Goal: Task Accomplishment & Management: Use online tool/utility

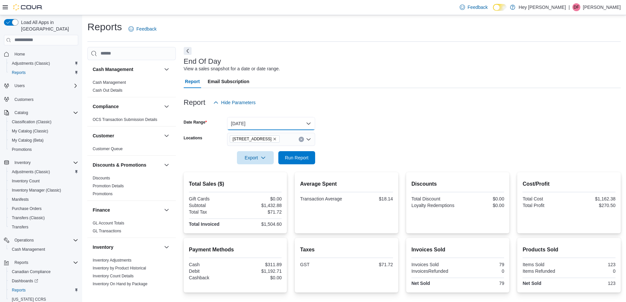
click at [310, 129] on button "[DATE]" at bounding box center [271, 123] width 88 height 13
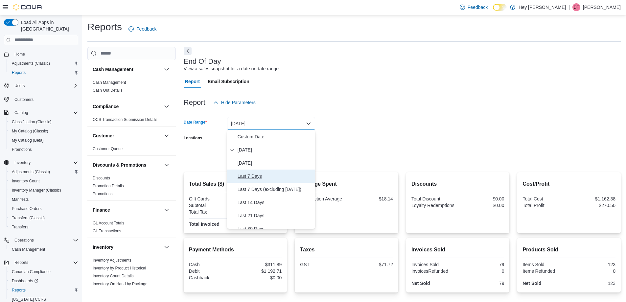
click at [256, 174] on span "Last 7 Days" at bounding box center [274, 176] width 75 height 8
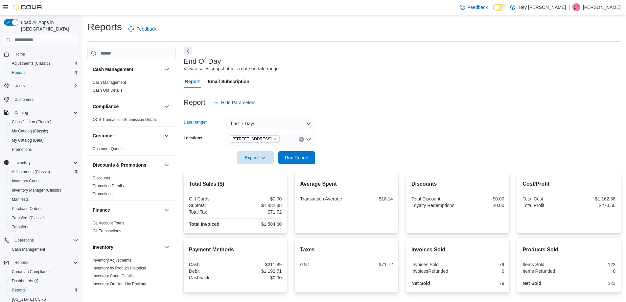
click at [350, 147] on div at bounding box center [402, 148] width 437 height 5
click at [305, 154] on span "Run Report" at bounding box center [297, 157] width 24 height 7
click at [281, 121] on button "Last 7 Days" at bounding box center [271, 123] width 88 height 13
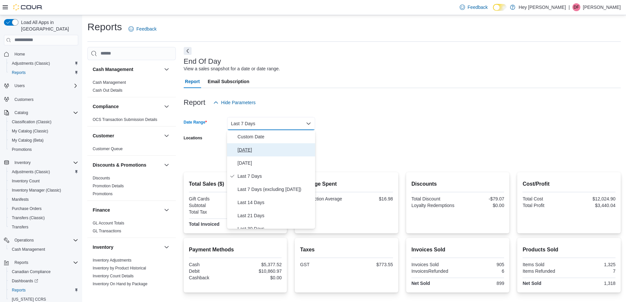
click at [245, 146] on span "[DATE]" at bounding box center [274, 150] width 75 height 8
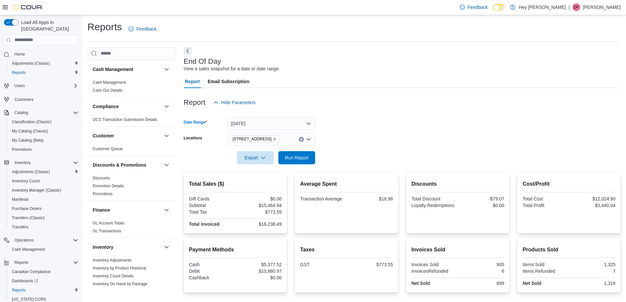
click at [355, 136] on form "Date Range Today Locations 10311 103 Avenue NW Export Run Report" at bounding box center [402, 136] width 437 height 55
click at [301, 158] on span "Run Report" at bounding box center [297, 157] width 24 height 7
click at [304, 158] on span "Run Report" at bounding box center [297, 157] width 24 height 7
click at [297, 156] on span "Run Report" at bounding box center [297, 157] width 24 height 7
click at [291, 164] on span "Run Report" at bounding box center [296, 157] width 29 height 13
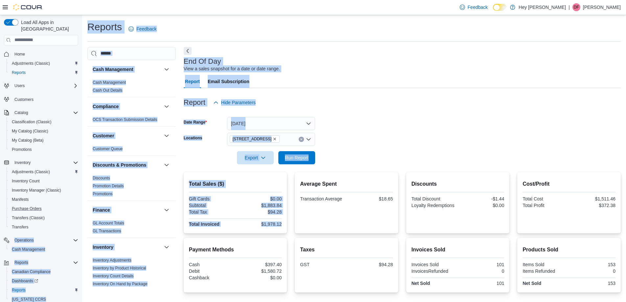
click at [71, 214] on div "Load All Apps in New Hub Home Adjustments (Classic) Reports Users Customers Cat…" at bounding box center [313, 181] width 626 height 332
click at [303, 159] on span "Run Report" at bounding box center [297, 157] width 24 height 7
click at [305, 166] on div at bounding box center [402, 168] width 437 height 8
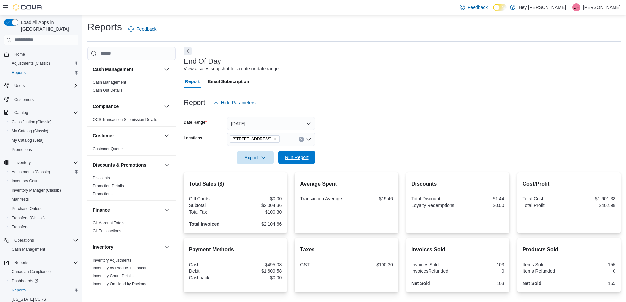
click at [306, 160] on span "Run Report" at bounding box center [297, 157] width 24 height 7
click at [306, 120] on button "[DATE]" at bounding box center [271, 123] width 88 height 13
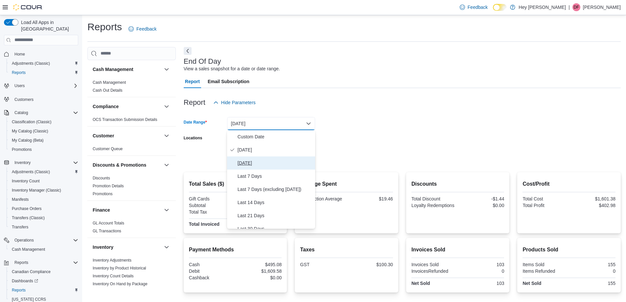
click at [251, 166] on span "[DATE]" at bounding box center [274, 163] width 75 height 8
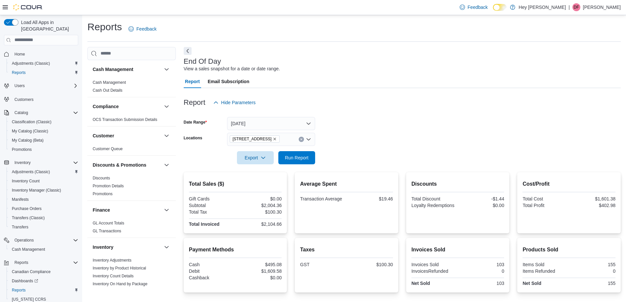
click at [361, 151] on form "Date Range Yesterday Locations 10311 103 Avenue NW Export Run Report" at bounding box center [402, 136] width 437 height 55
click at [305, 160] on span "Run Report" at bounding box center [297, 157] width 24 height 7
click at [309, 124] on button "Yesterday" at bounding box center [271, 123] width 88 height 13
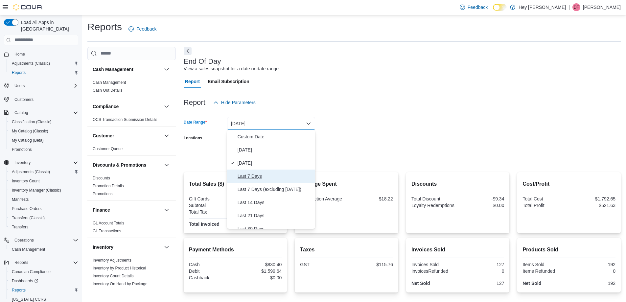
click at [245, 179] on span "Last 7 Days" at bounding box center [274, 176] width 75 height 8
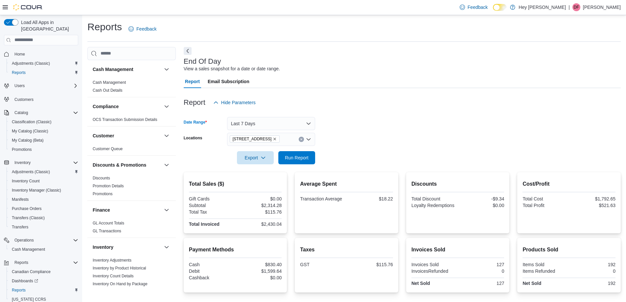
click at [359, 155] on form "Date Range Last 7 Days Locations 10311 103 Avenue NW Export Run Report" at bounding box center [402, 136] width 437 height 55
click at [290, 160] on span "Run Report" at bounding box center [297, 157] width 24 height 7
click at [288, 125] on button "Last 7 Days" at bounding box center [271, 123] width 88 height 13
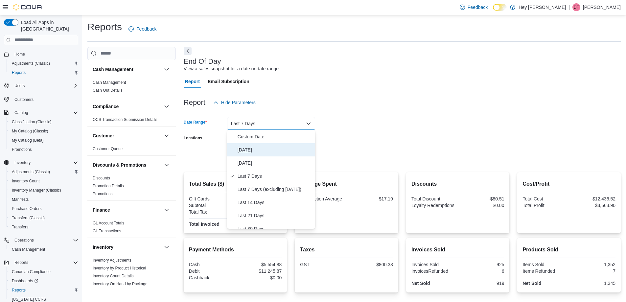
click at [250, 147] on span "[DATE]" at bounding box center [274, 150] width 75 height 8
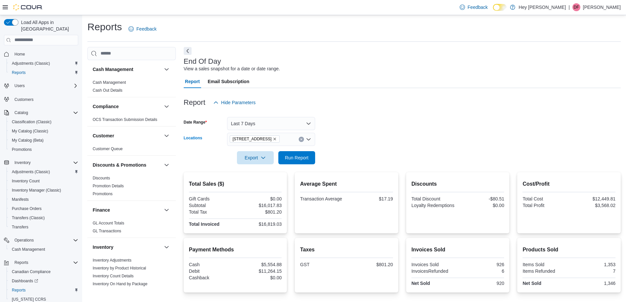
click at [312, 141] on div "[STREET_ADDRESS]" at bounding box center [271, 139] width 88 height 13
click at [269, 162] on span "[STREET_ADDRESS]" at bounding box center [263, 160] width 45 height 7
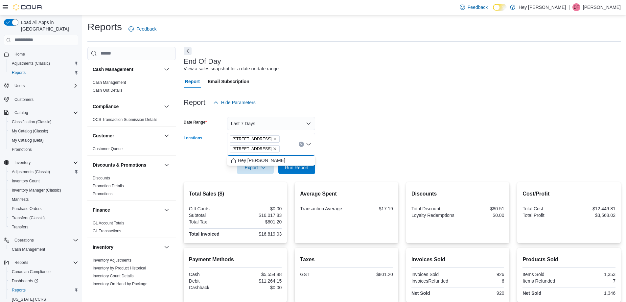
click at [345, 153] on form "Date Range Last 7 Days Locations [STREET_ADDRESS][GEOGRAPHIC_DATA]. Selected. […" at bounding box center [402, 141] width 437 height 65
click at [300, 169] on span "Run Report" at bounding box center [297, 167] width 24 height 7
click at [308, 122] on button "Last 7 Days" at bounding box center [271, 123] width 88 height 13
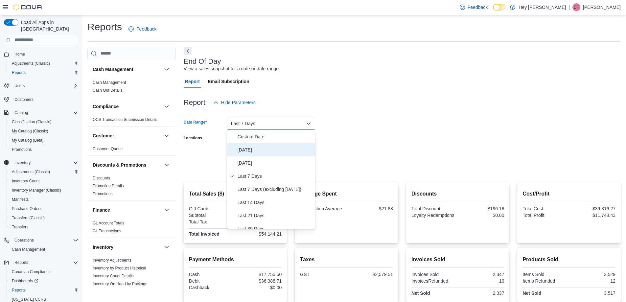
click at [246, 150] on span "[DATE]" at bounding box center [274, 150] width 75 height 8
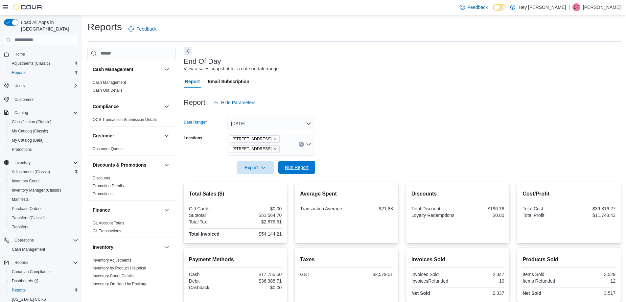
click at [290, 168] on span "Run Report" at bounding box center [297, 167] width 24 height 7
click at [273, 141] on icon "Remove 10311 103 Avenue NW from selection in this group" at bounding box center [275, 139] width 4 height 4
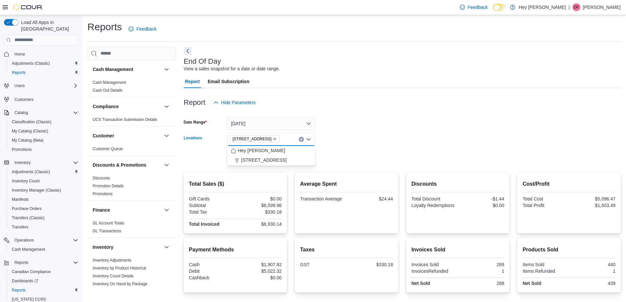
click at [359, 141] on form "Date Range Today Locations 15820 Stony Plain Road Combo box. Selected. 15820 St…" at bounding box center [402, 136] width 437 height 55
click at [295, 158] on span "Run Report" at bounding box center [297, 157] width 24 height 7
click at [277, 136] on span "15820 Stony Plain Road" at bounding box center [255, 139] width 44 height 7
click at [259, 161] on span "[STREET_ADDRESS]" at bounding box center [263, 160] width 45 height 7
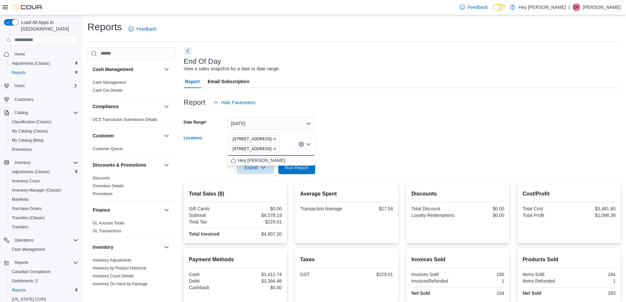
click at [371, 141] on form "Date Range Today Locations 10311 103 Avenue NW 15820 Stony Plain Road Combo box…" at bounding box center [402, 141] width 437 height 65
click at [296, 166] on span "Run Report" at bounding box center [297, 167] width 24 height 7
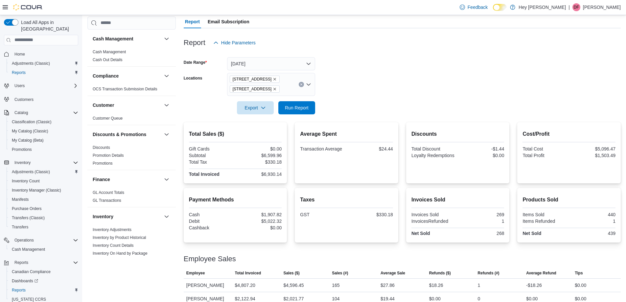
scroll to position [69, 0]
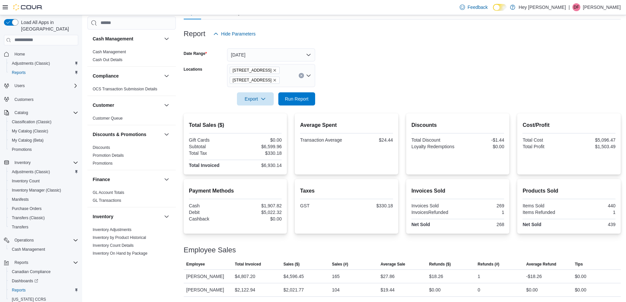
click at [276, 78] on icon "Remove 15820 Stony Plain Road from selection in this group" at bounding box center [275, 80] width 4 height 4
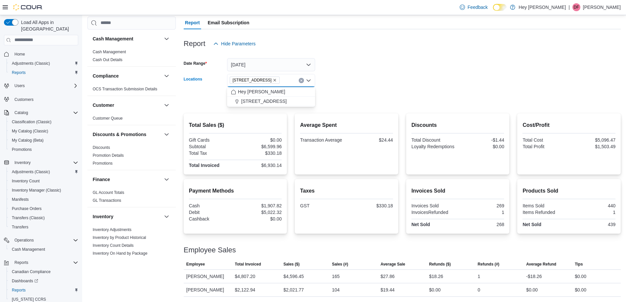
scroll to position [59, 0]
click at [353, 83] on form "Date Range Today Locations 10311 103 Avenue NW Combo box. Selected. 10311 103 A…" at bounding box center [402, 77] width 437 height 55
click at [302, 95] on span "Run Report" at bounding box center [296, 98] width 29 height 13
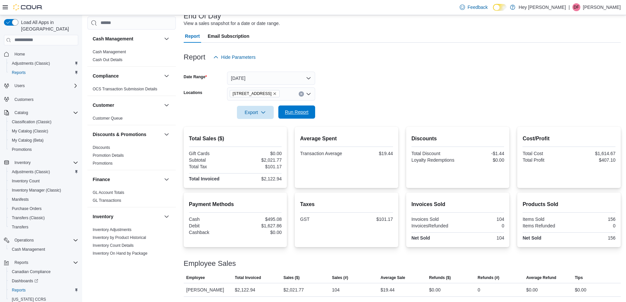
scroll to position [45, 0]
